Goal: Find specific page/section: Find specific page/section

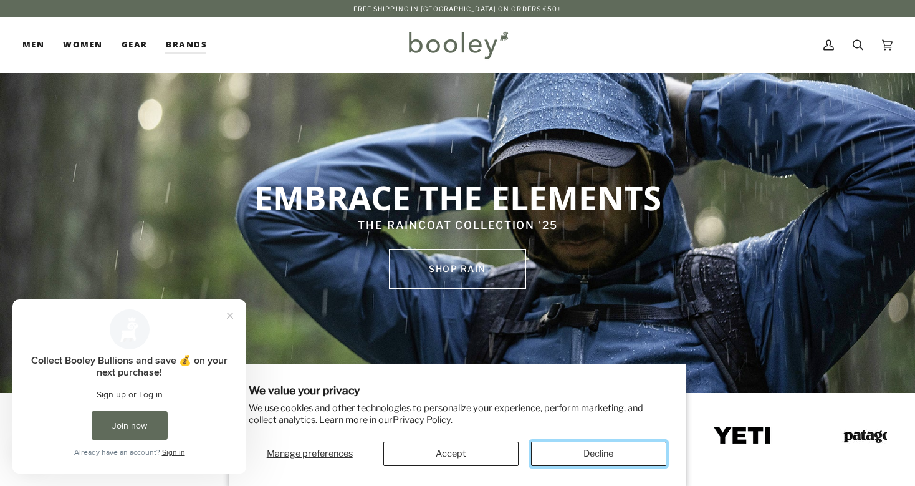
click at [589, 463] on button "Decline" at bounding box center [598, 453] width 135 height 24
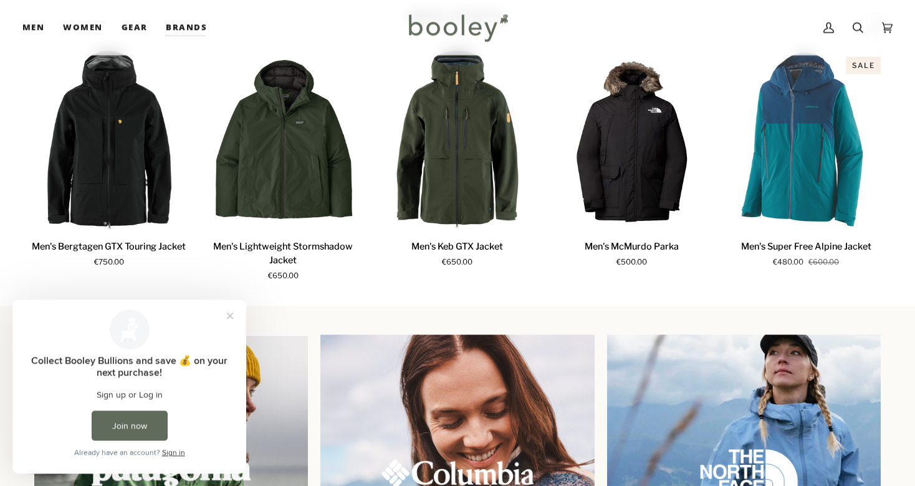
scroll to position [1402, 0]
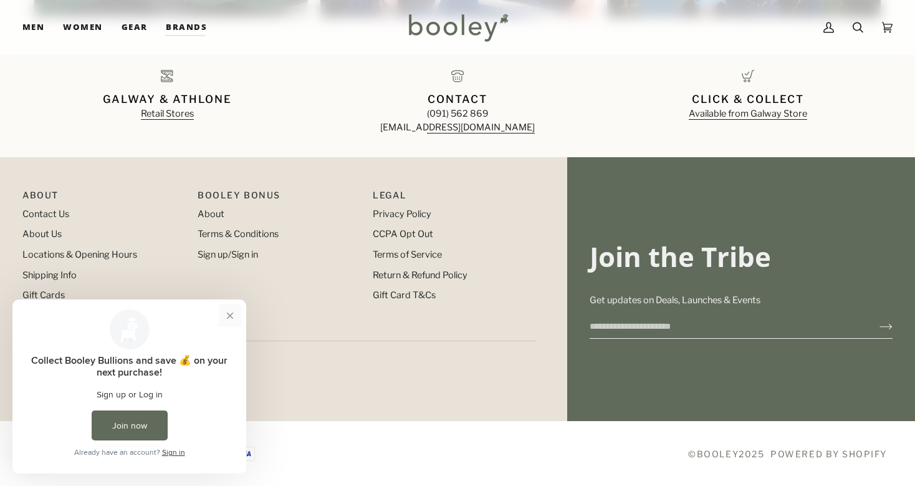
click at [233, 314] on button "Close prompt" at bounding box center [230, 315] width 22 height 22
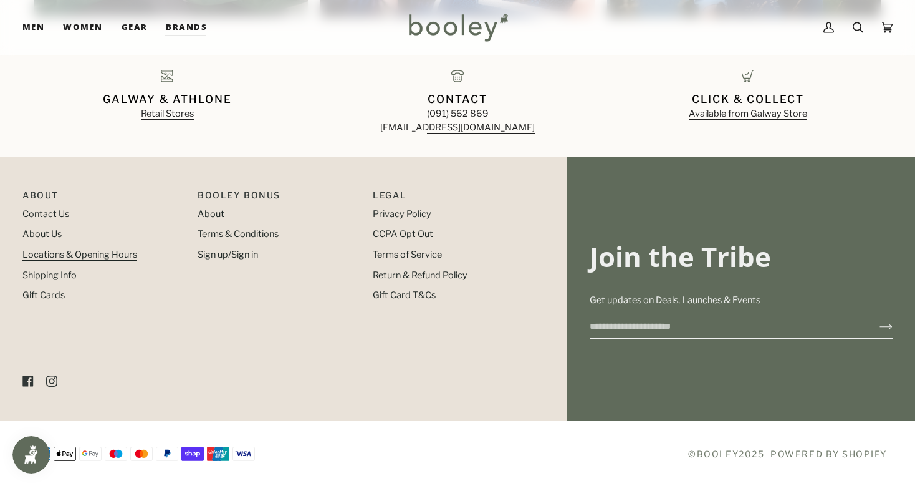
click at [86, 251] on link "Locations & Opening Hours" at bounding box center [79, 254] width 115 height 11
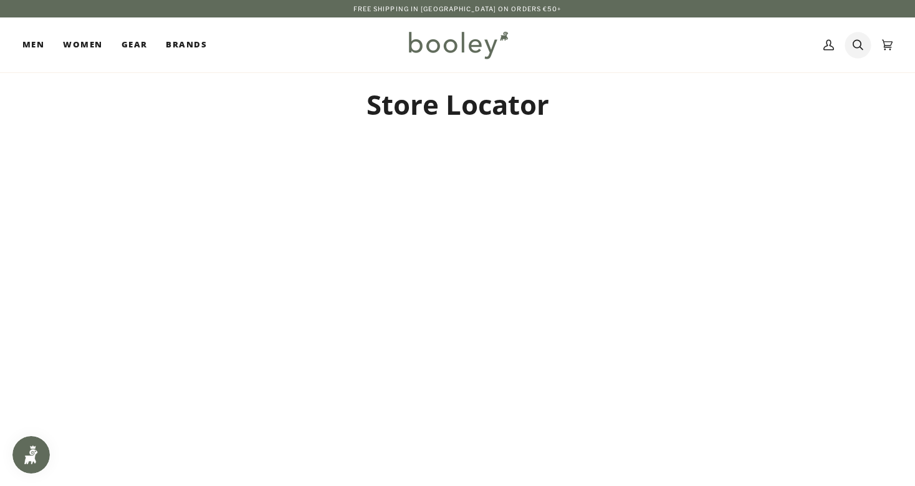
click at [857, 47] on icon at bounding box center [858, 45] width 11 height 19
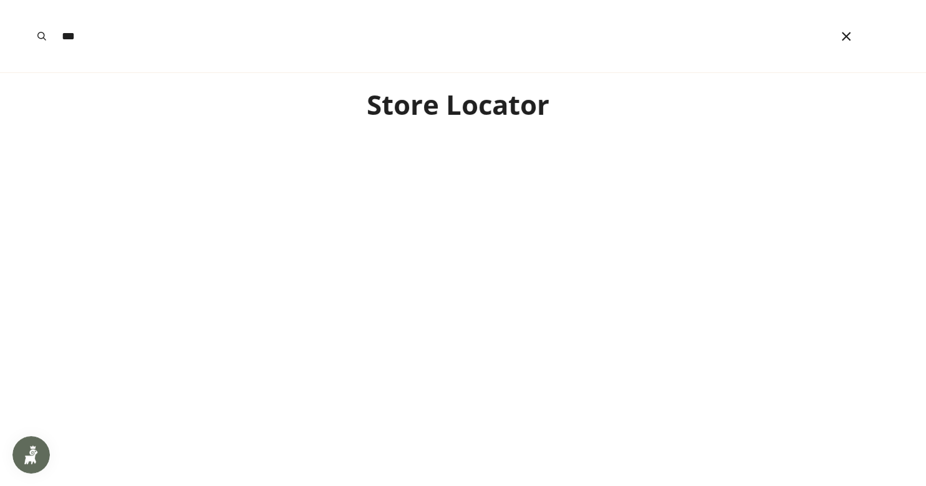
type input "***"
click at [28, 0] on button "Search" at bounding box center [41, 36] width 27 height 72
